Goal: Use online tool/utility: Use online tool/utility

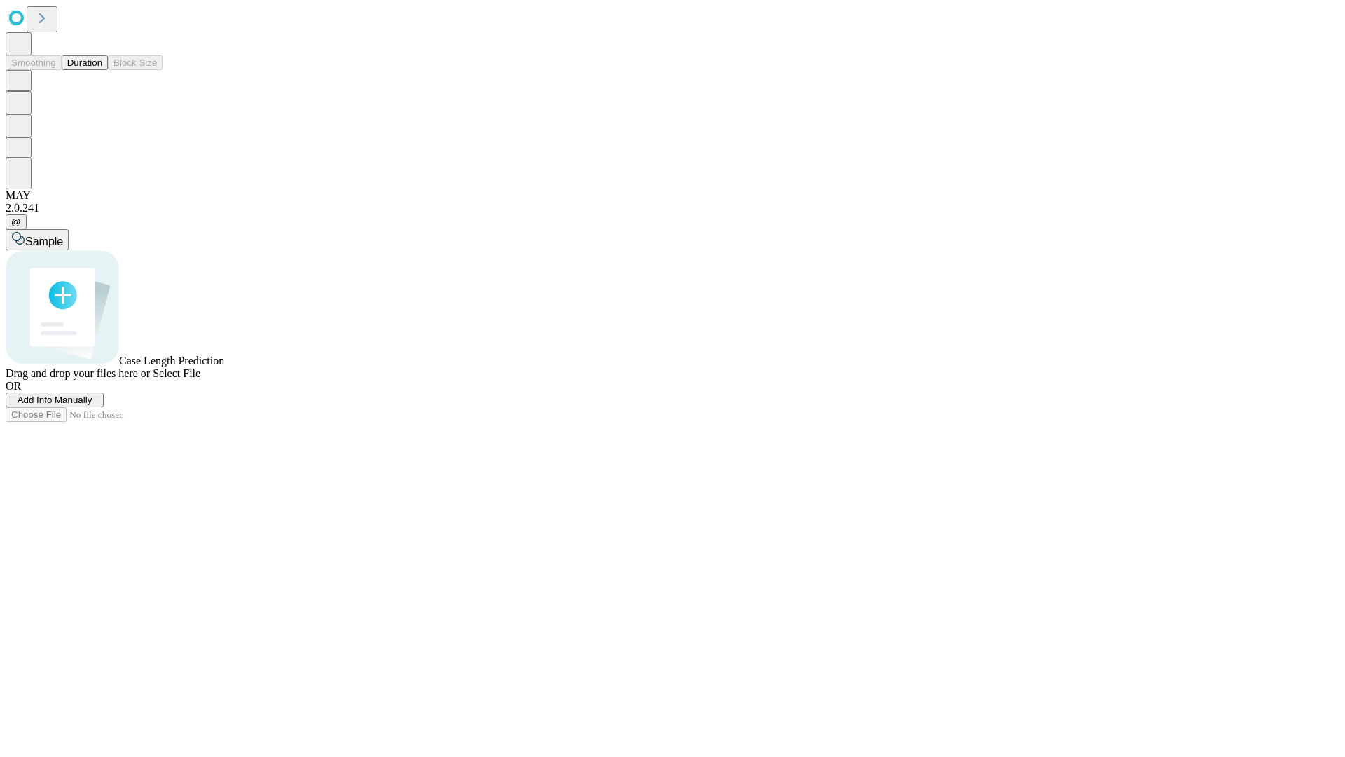
click at [102, 70] on button "Duration" at bounding box center [85, 62] width 46 height 15
click at [200, 379] on span "Select File" at bounding box center [177, 373] width 48 height 12
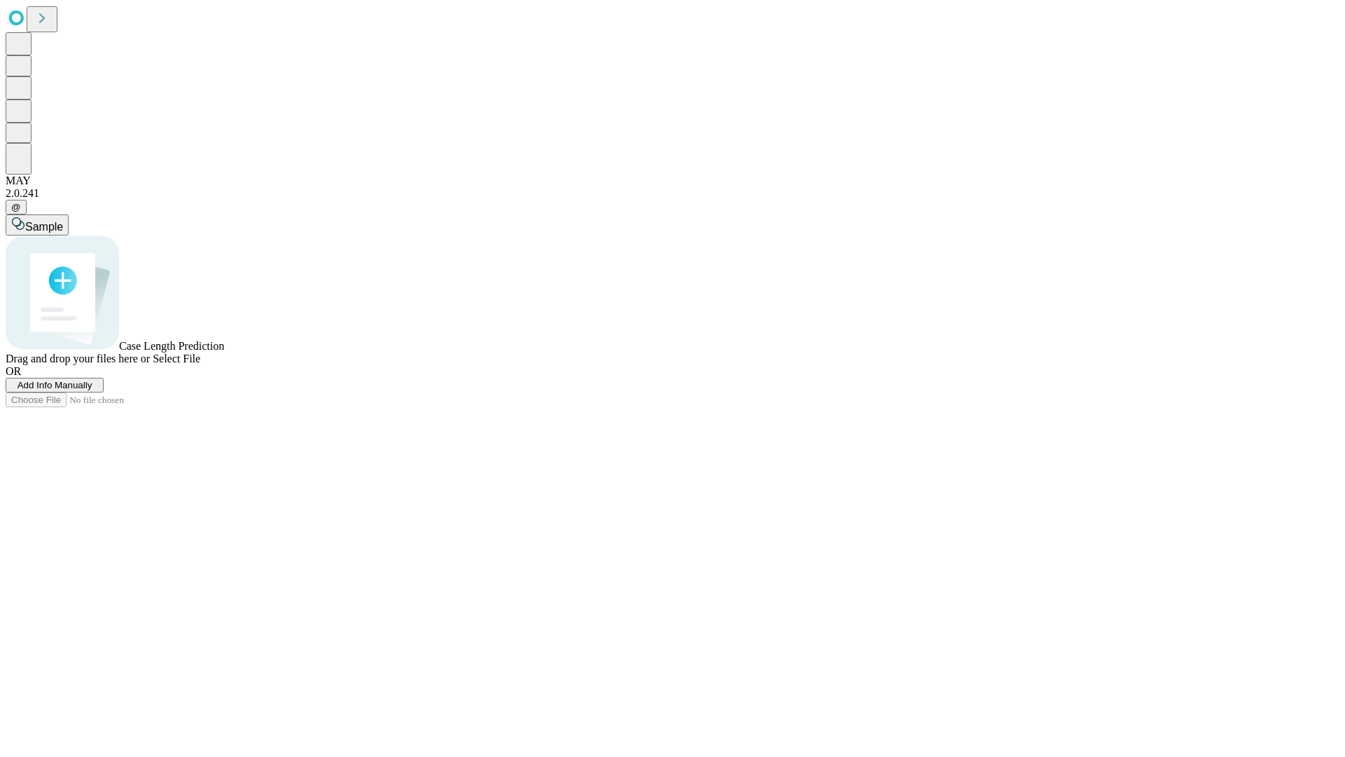
click at [200, 364] on span "Select File" at bounding box center [177, 358] width 48 height 12
